Goal: Find contact information: Find contact information

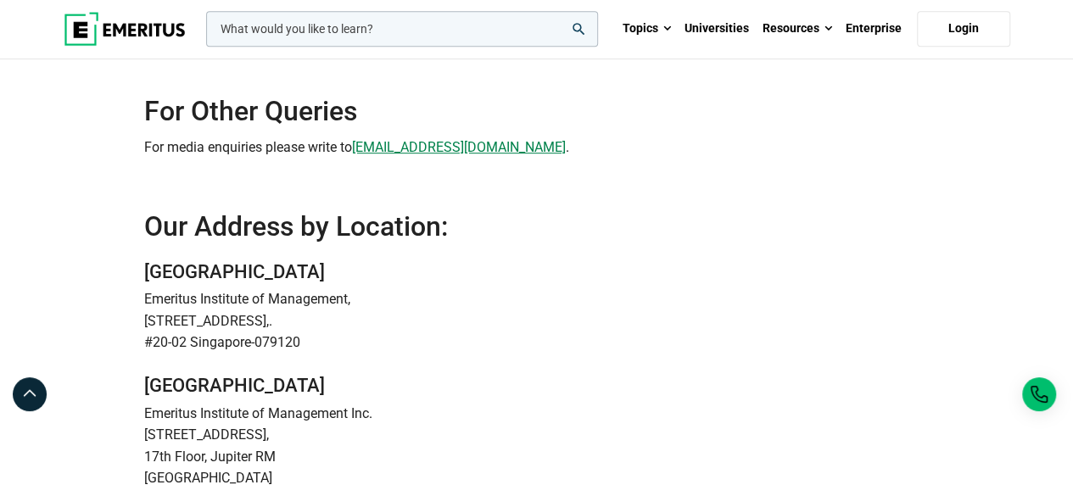
scroll to position [407, 0]
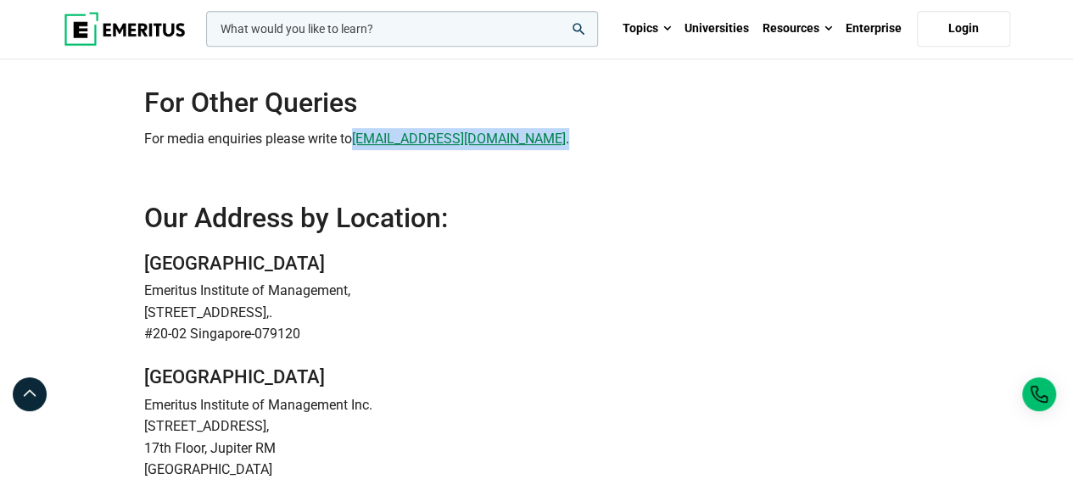
drag, startPoint x: 509, startPoint y: 138, endPoint x: 356, endPoint y: 126, distance: 153.2
click at [356, 126] on div "For Other Queries For media enquiries please write to [EMAIL_ADDRESS][DOMAIN_NA…" at bounding box center [536, 118] width 785 height 64
copy p "[EMAIL_ADDRESS][DOMAIN_NAME] ."
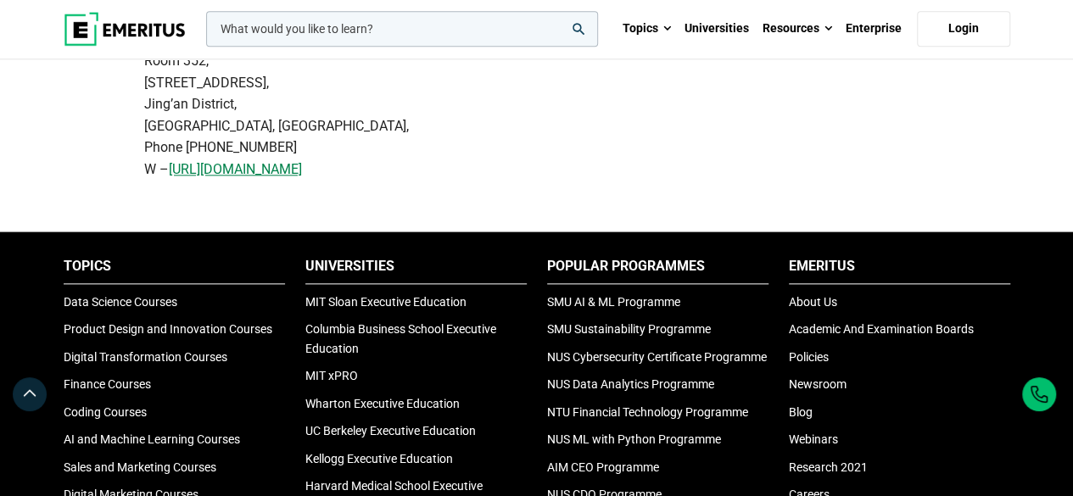
scroll to position [88, 0]
